Goal: Communication & Community: Answer question/provide support

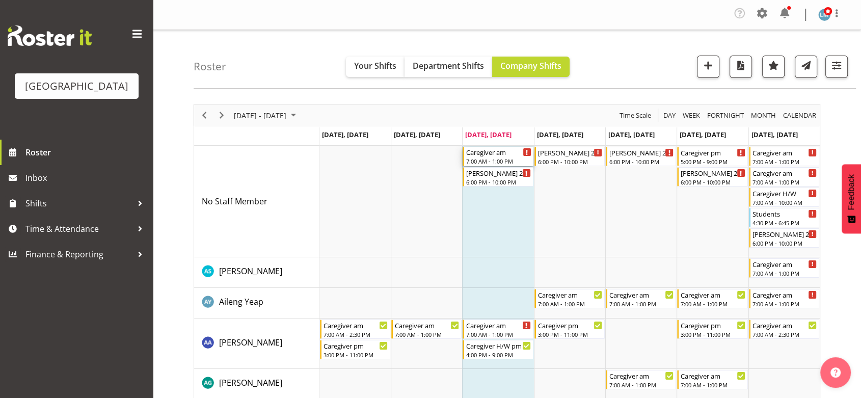
click at [493, 155] on div "Caregiver am" at bounding box center [498, 152] width 65 height 10
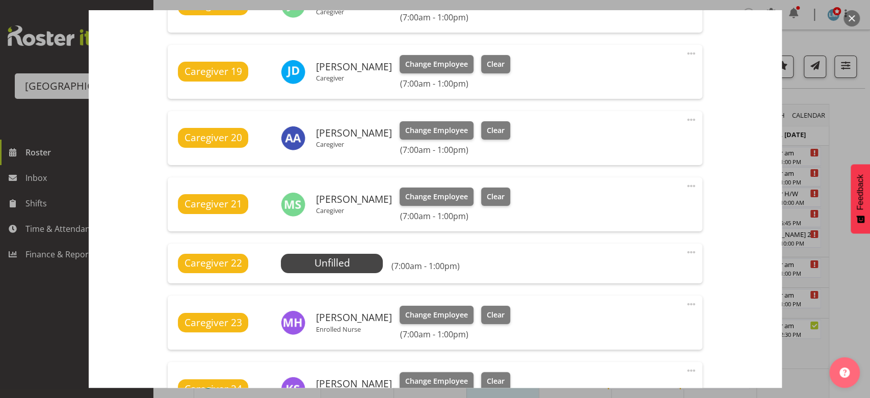
scroll to position [510, 0]
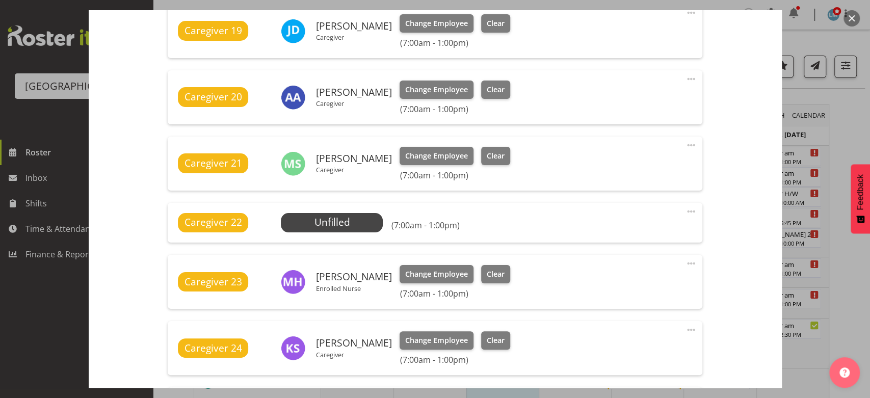
click at [685, 210] on span at bounding box center [691, 211] width 12 height 12
click at [616, 273] on link "Delete" at bounding box center [648, 272] width 98 height 18
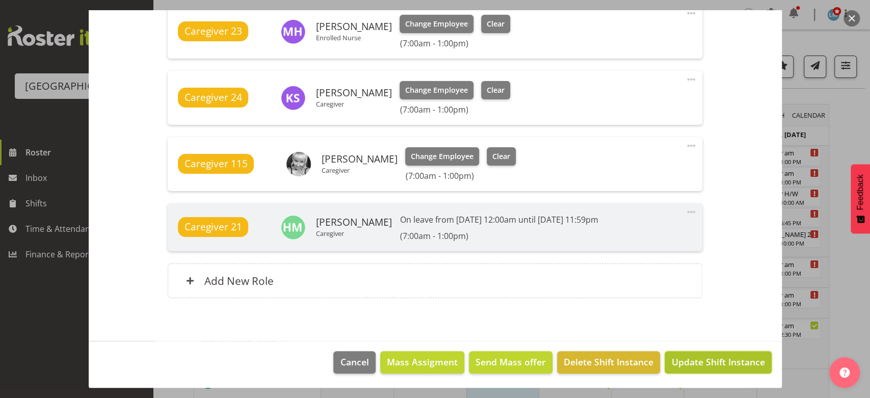
click at [701, 361] on span "Update Shift Instance" at bounding box center [717, 361] width 93 height 13
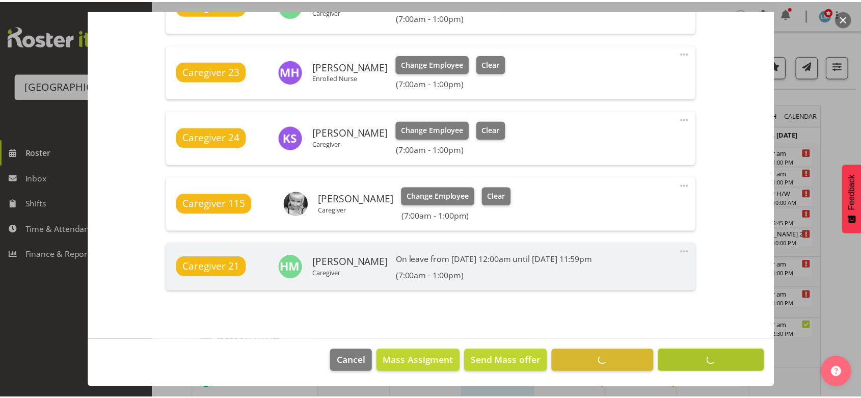
scroll to position [668, 0]
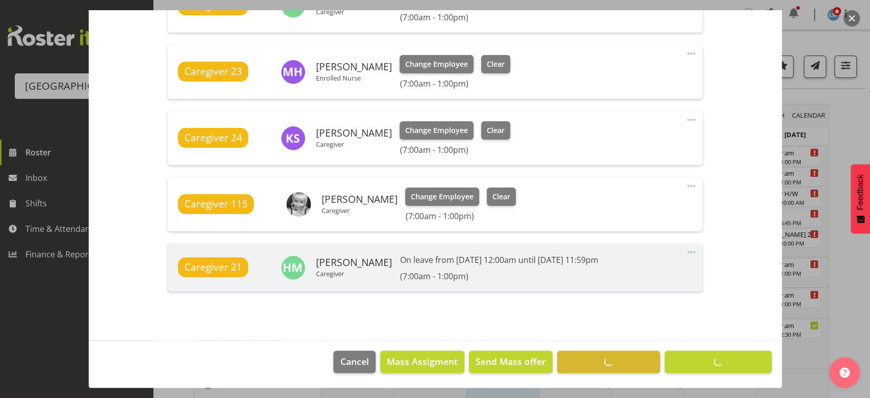
click at [852, 16] on button "button" at bounding box center [851, 18] width 16 height 16
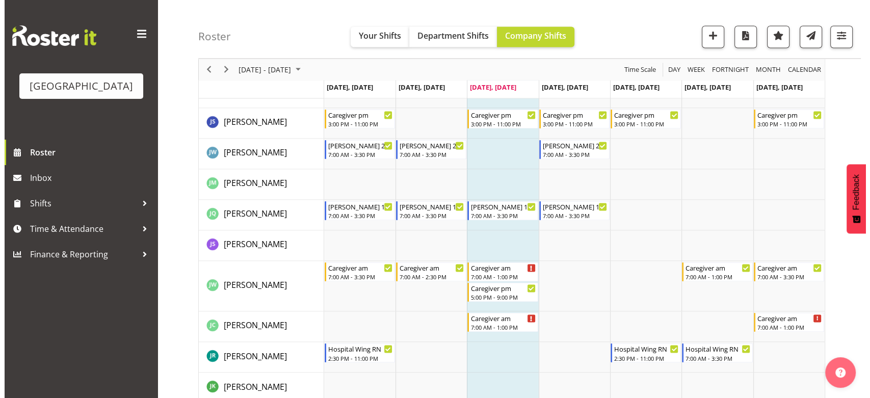
scroll to position [1699, 0]
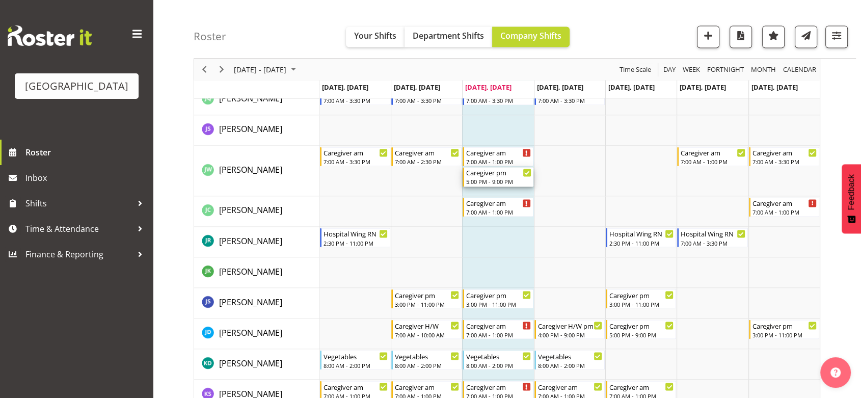
click at [493, 177] on div "Caregiver pm 5:00 PM - 9:00 PM" at bounding box center [498, 176] width 65 height 19
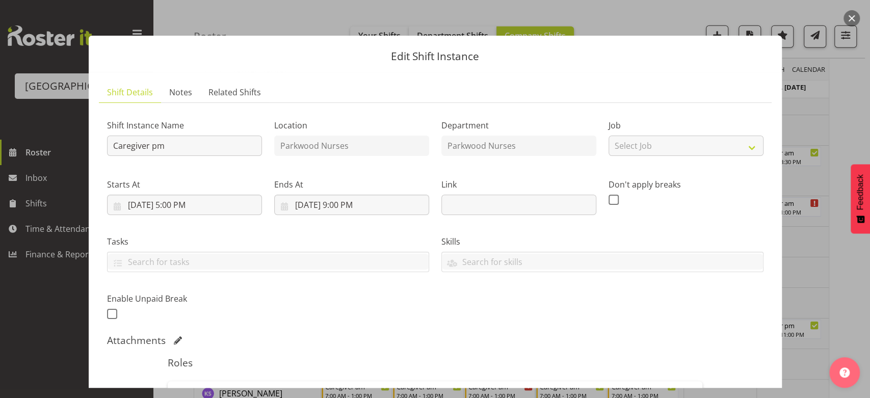
scroll to position [250, 0]
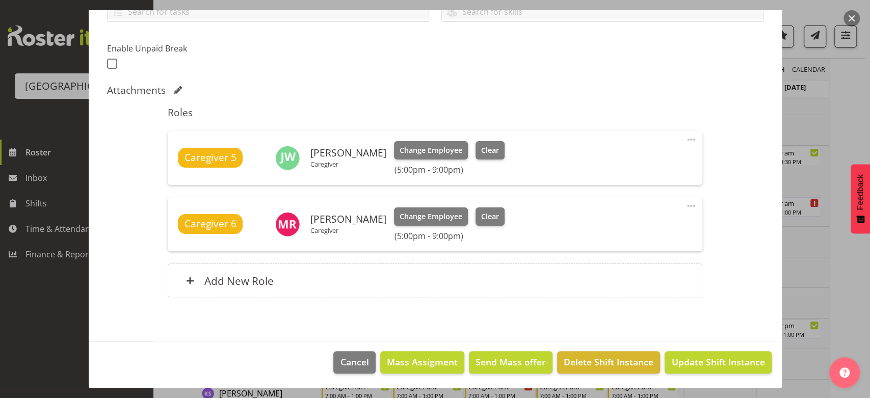
click at [685, 140] on span at bounding box center [691, 140] width 12 height 12
click at [619, 199] on link "Delete" at bounding box center [648, 201] width 98 height 18
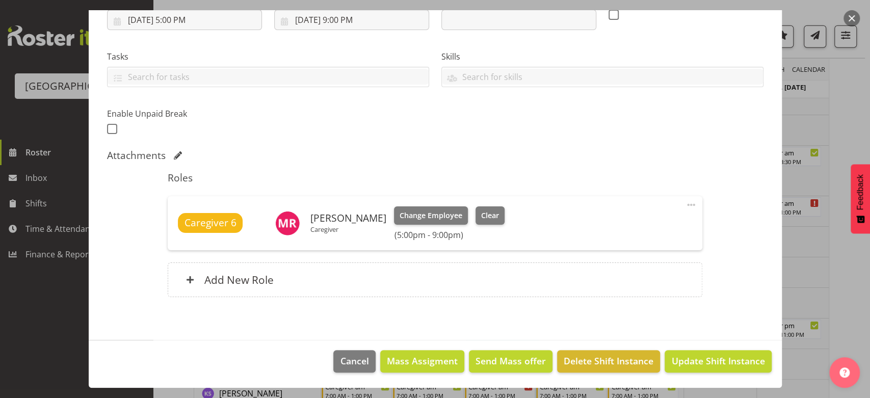
scroll to position [184, 0]
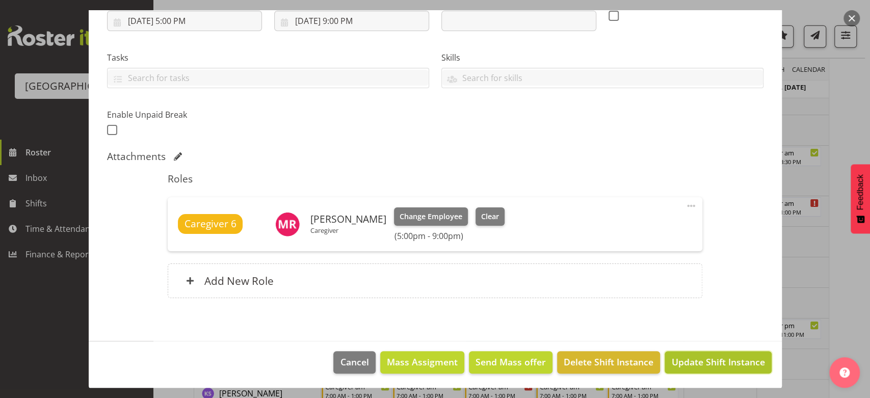
click at [703, 363] on span "Update Shift Instance" at bounding box center [717, 361] width 93 height 13
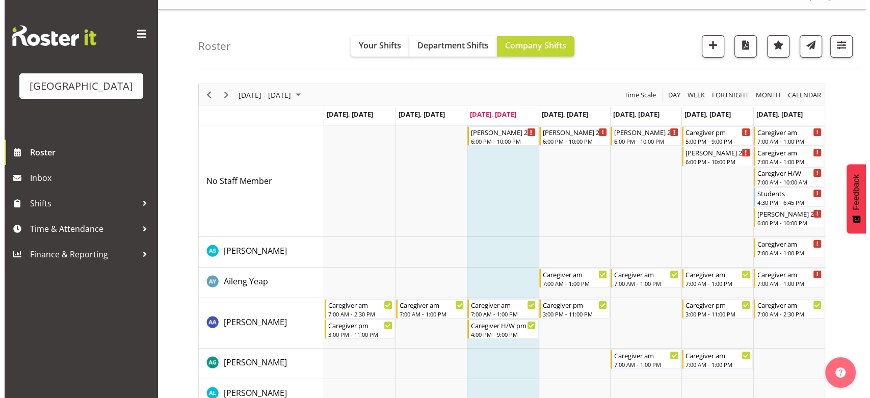
scroll to position [0, 0]
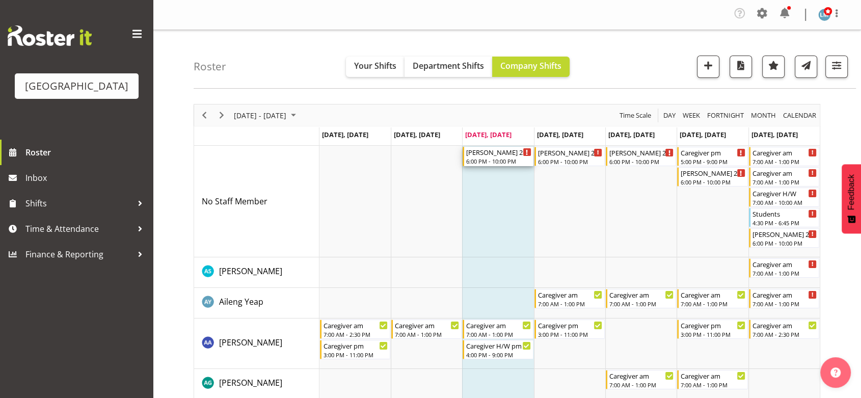
click at [487, 159] on div "6:00 PM - 10:00 PM" at bounding box center [498, 161] width 65 height 8
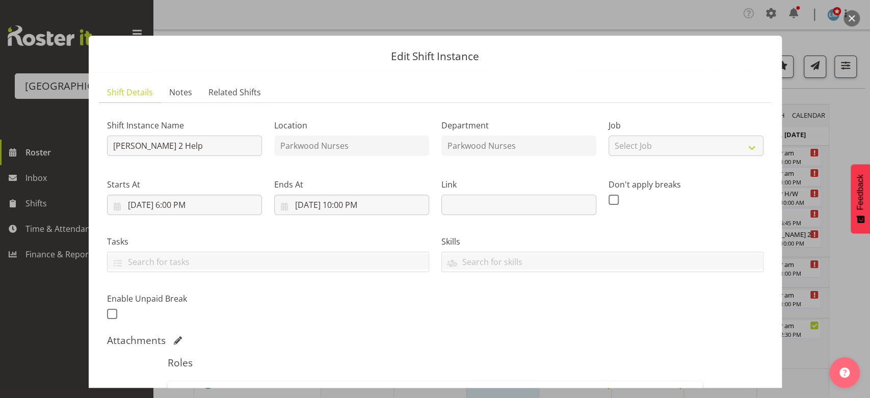
scroll to position [170, 0]
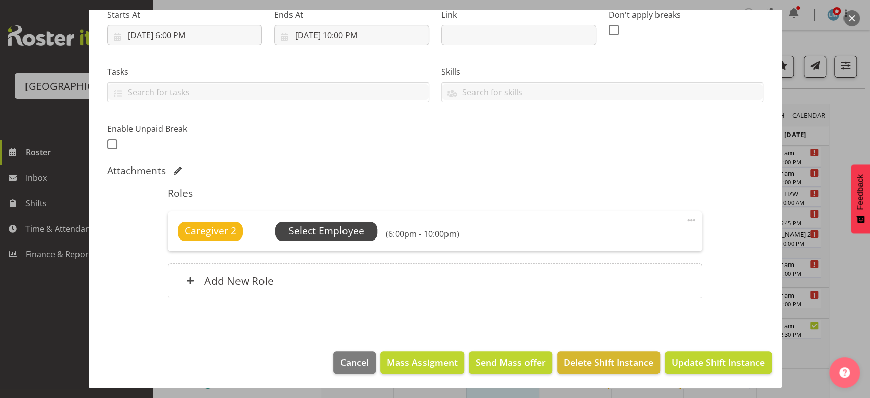
click at [337, 224] on span "Select Employee" at bounding box center [326, 231] width 76 height 15
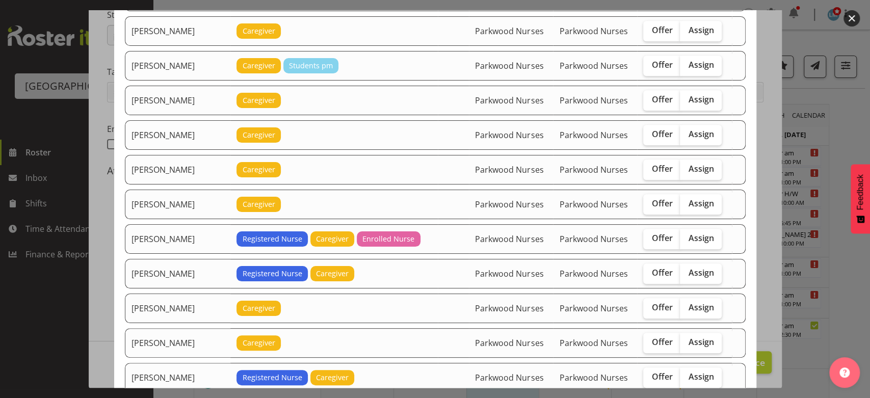
scroll to position [679, 0]
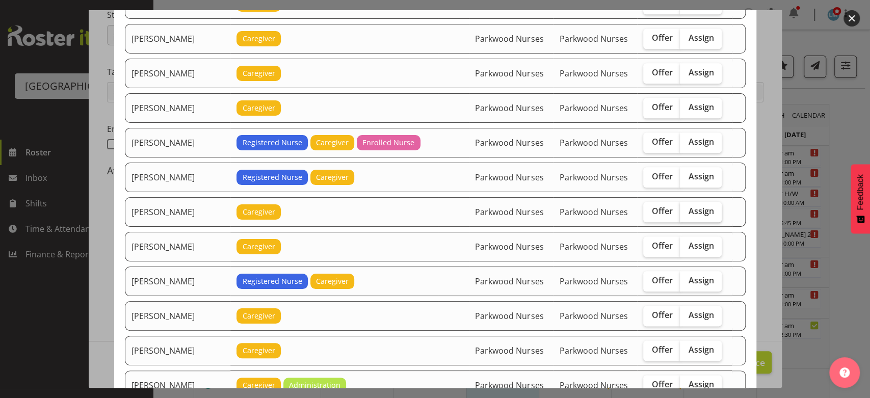
click at [693, 206] on span "Assign" at bounding box center [700, 211] width 25 height 10
click at [686, 208] on input "Assign" at bounding box center [683, 211] width 7 height 7
checkbox input "true"
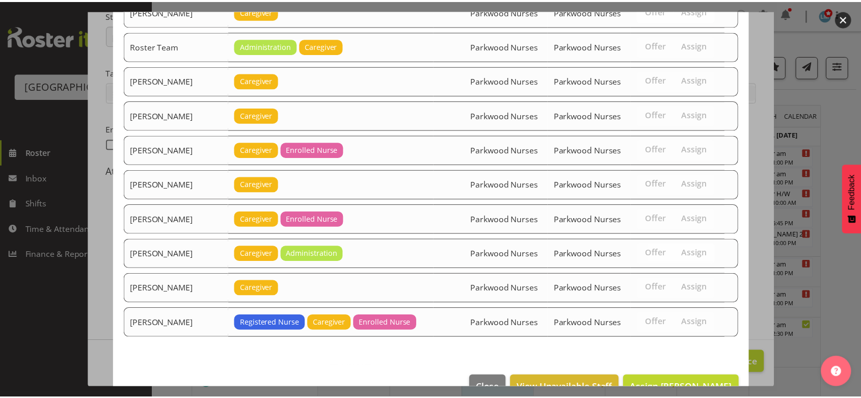
scroll to position [1621, 0]
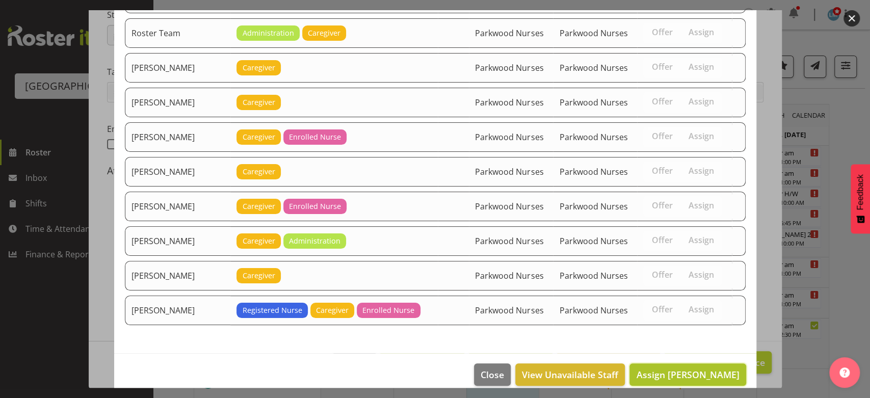
click at [689, 368] on span "Assign [PERSON_NAME]" at bounding box center [687, 374] width 103 height 12
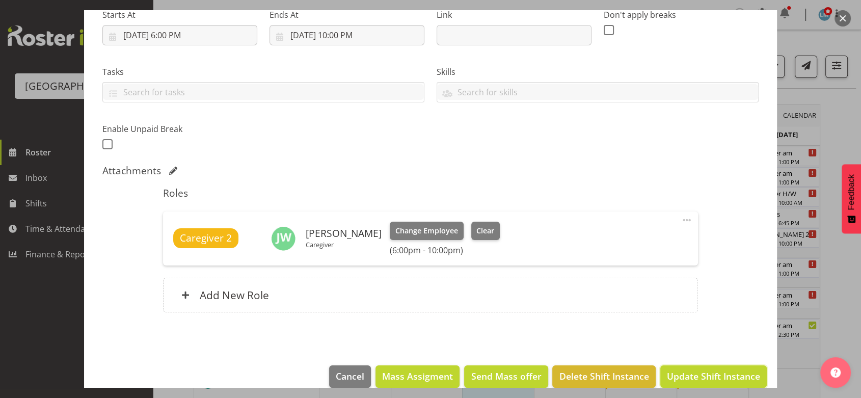
click at [689, 365] on button "Update Shift Instance" at bounding box center [713, 376] width 107 height 22
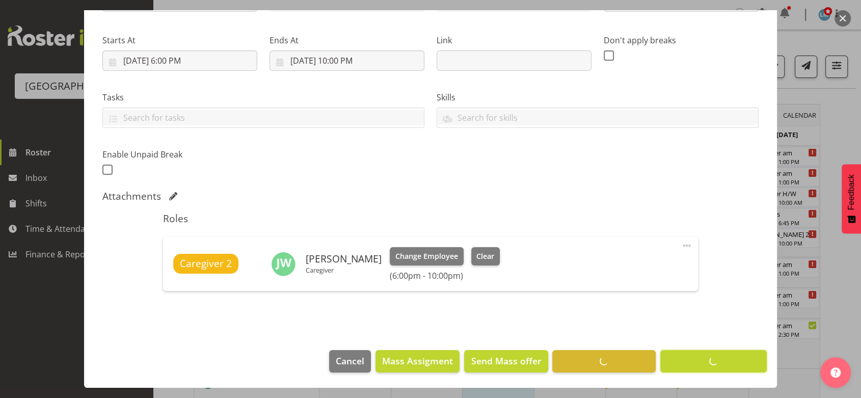
scroll to position [143, 0]
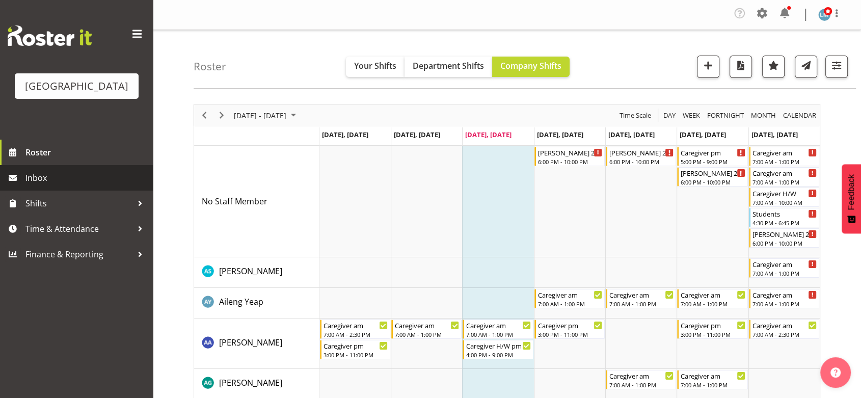
click at [45, 186] on span "Inbox" at bounding box center [86, 177] width 122 height 15
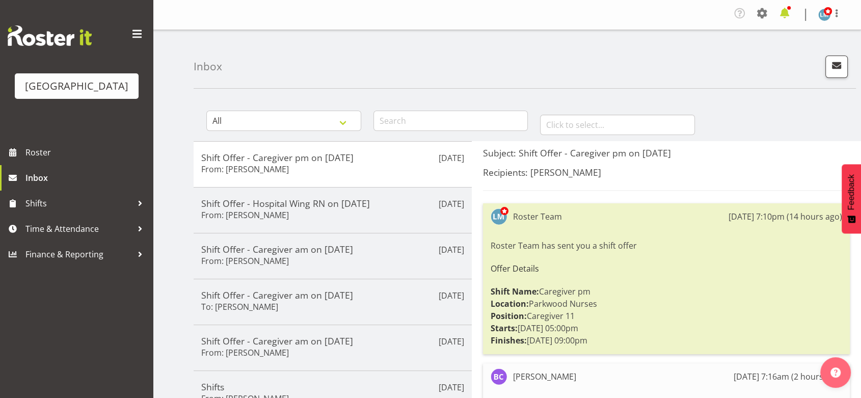
click at [784, 12] on span at bounding box center [785, 13] width 16 height 16
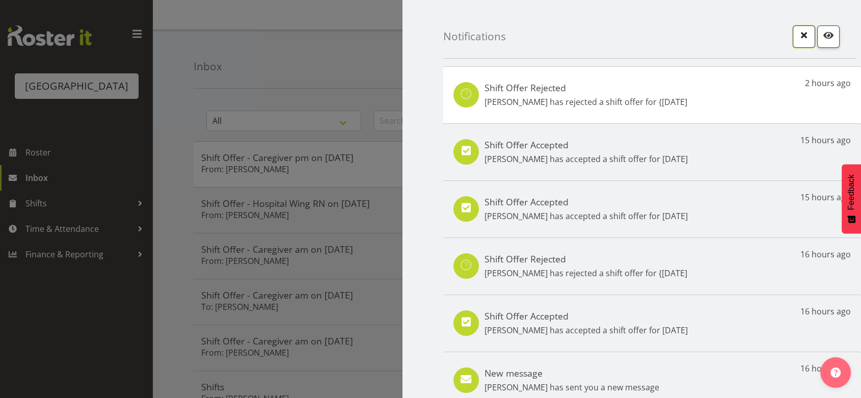
click at [798, 36] on span "button" at bounding box center [804, 35] width 13 height 13
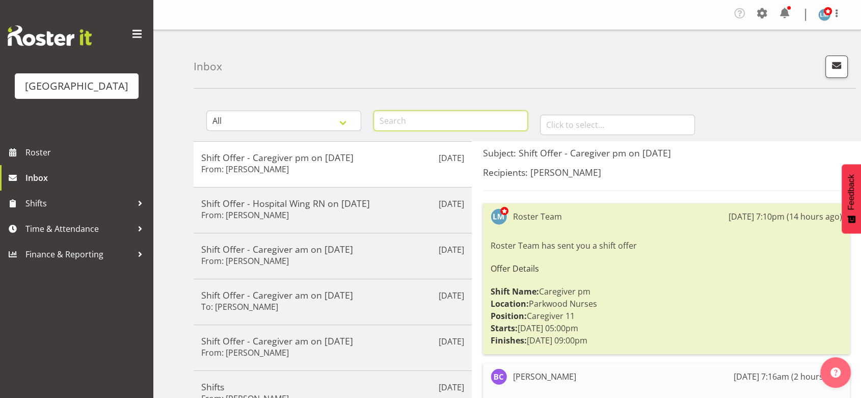
click at [410, 124] on input "text" at bounding box center [451, 121] width 155 height 20
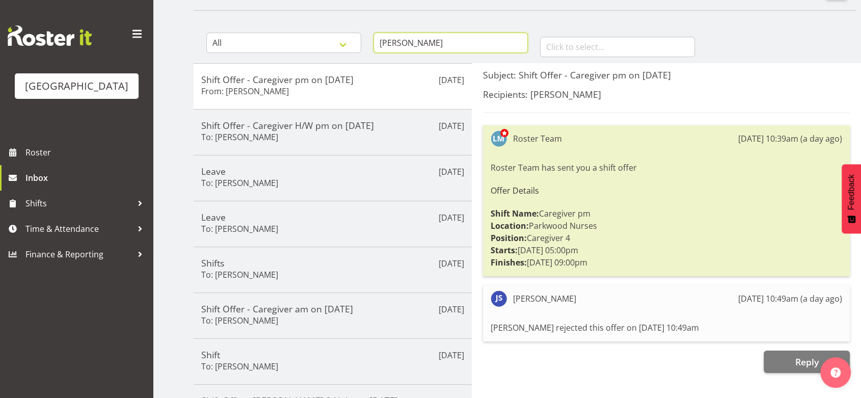
scroll to position [57, 0]
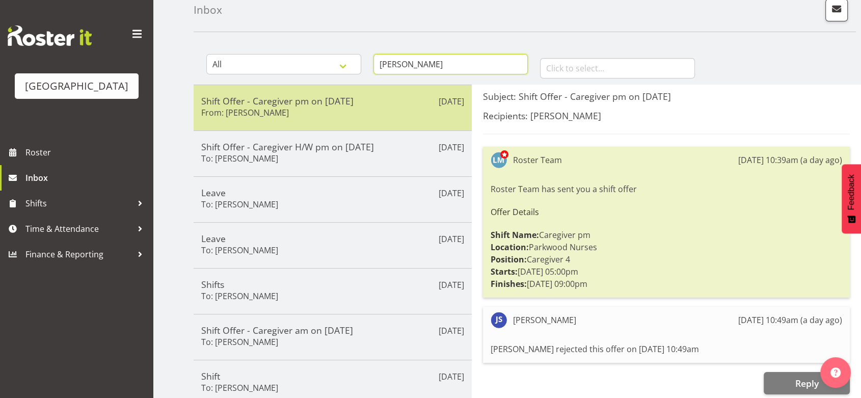
type input "Jane serrano"
click at [288, 112] on div "Shift Offer - Caregiver pm on 02/09/25 From: Jane Serrano" at bounding box center [332, 107] width 263 height 25
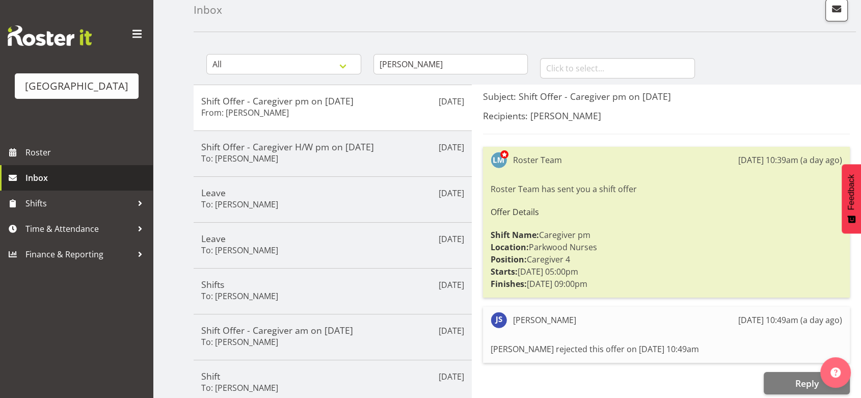
click at [54, 186] on span "Inbox" at bounding box center [86, 177] width 122 height 15
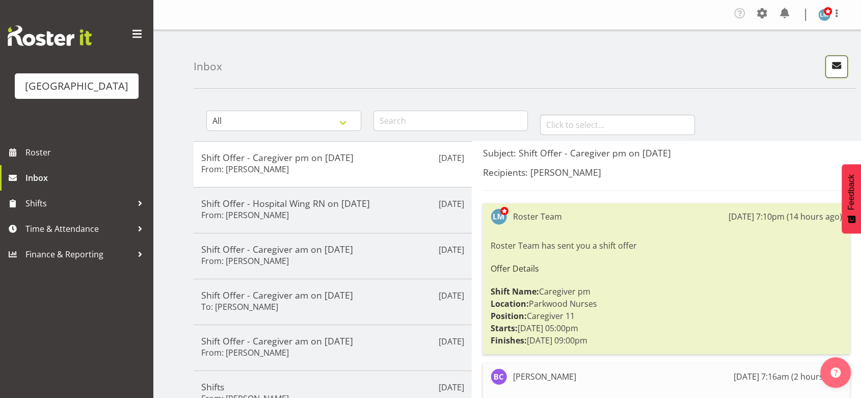
click at [832, 66] on span "button" at bounding box center [836, 65] width 13 height 13
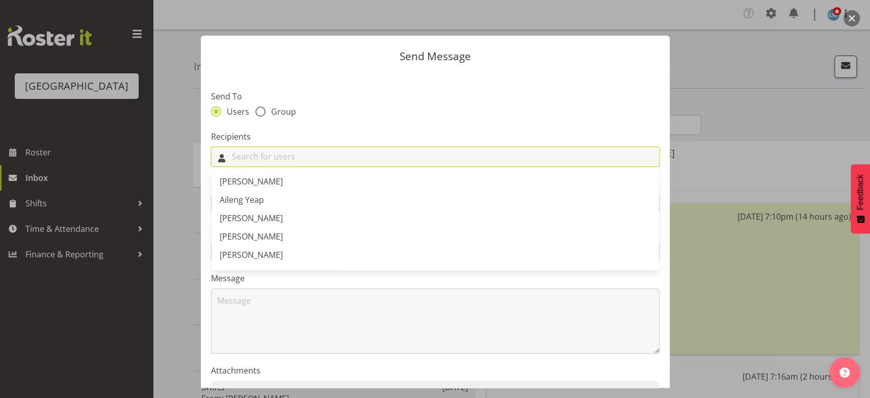
click at [338, 157] on input "text" at bounding box center [435, 157] width 447 height 16
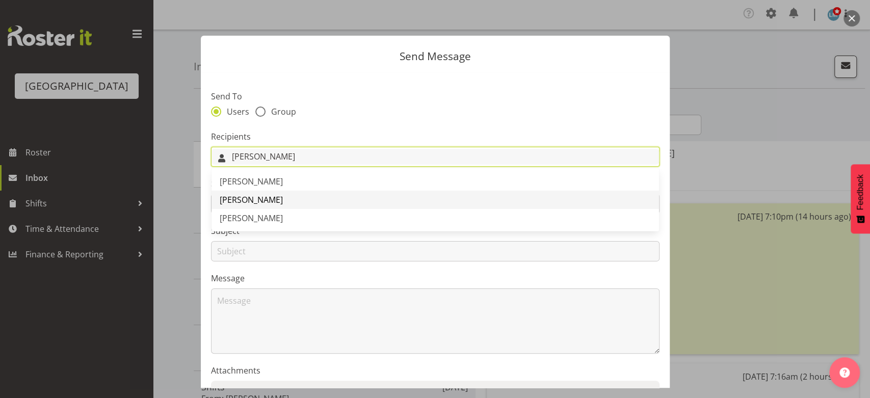
type input "Jane"
click at [250, 199] on span "[PERSON_NAME]" at bounding box center [251, 199] width 63 height 11
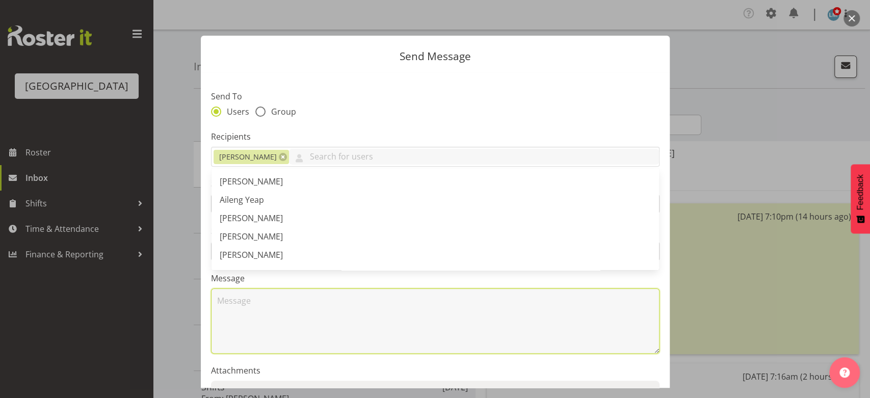
drag, startPoint x: 256, startPoint y: 321, endPoint x: 265, endPoint y: 310, distance: 13.8
click at [256, 321] on textarea at bounding box center [435, 320] width 448 height 65
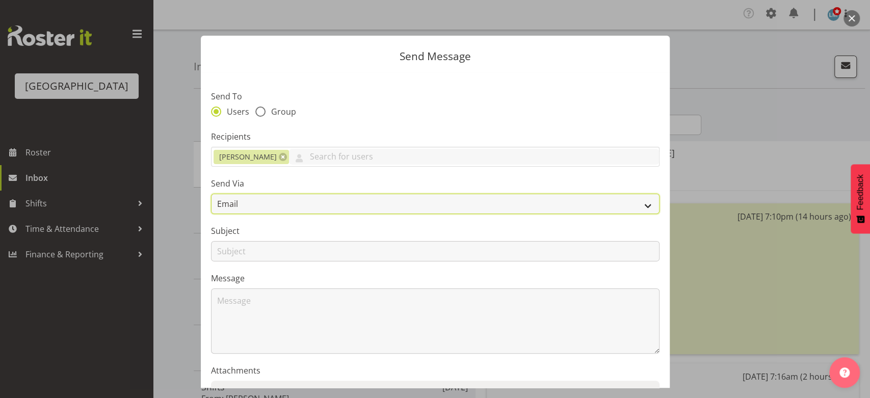
click at [640, 202] on select "Email SMS" at bounding box center [435, 204] width 448 height 20
select select "sms"
click at [211, 194] on select "Email SMS" at bounding box center [435, 204] width 448 height 20
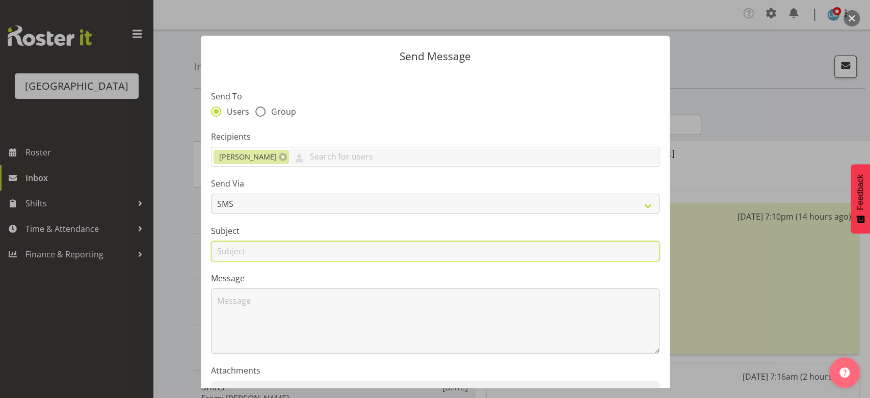
click at [224, 255] on input "text" at bounding box center [435, 251] width 448 height 20
type input "Shifts"
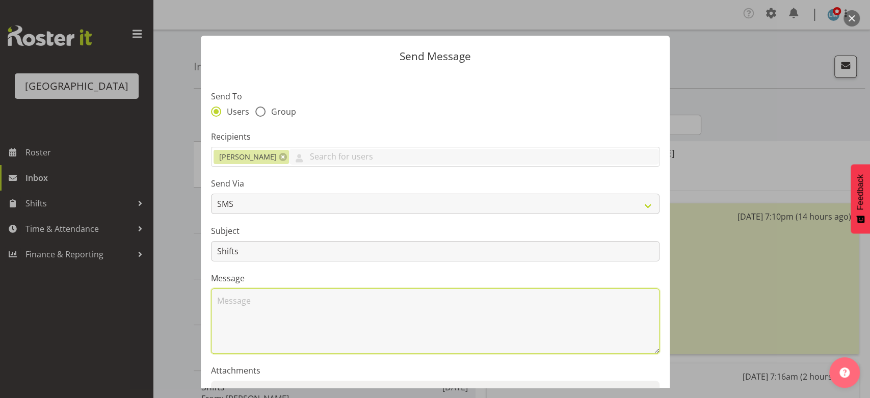
click at [289, 318] on textarea at bounding box center [435, 320] width 448 height 65
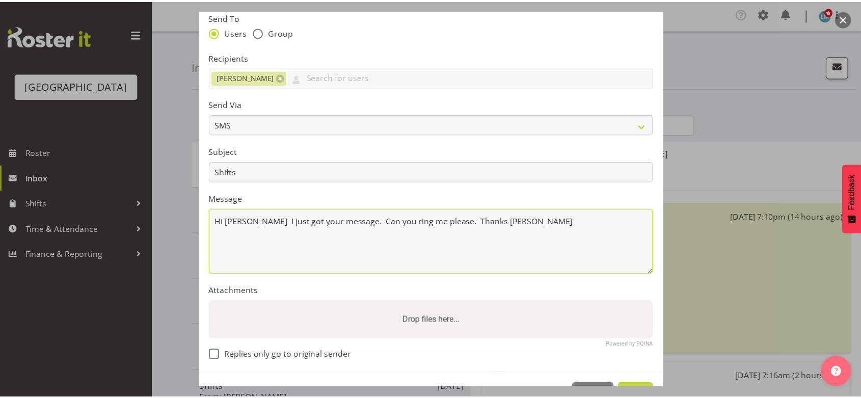
scroll to position [113, 0]
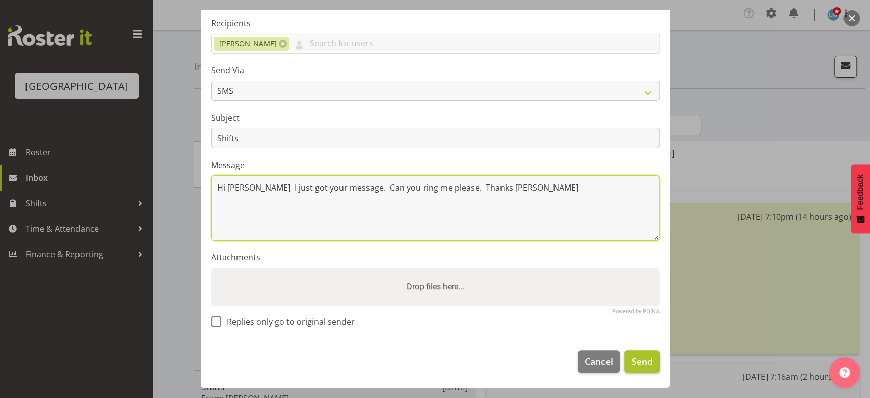
type textarea "Hi Jane I just got your message. Can you ring me please. Thanks Lesley"
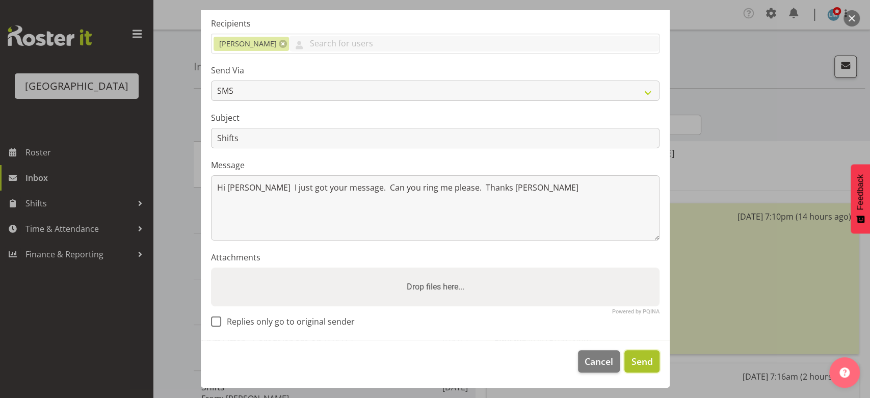
click at [633, 360] on span "Send" at bounding box center [641, 361] width 21 height 13
